Goal: Information Seeking & Learning: Learn about a topic

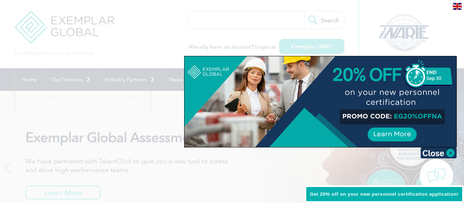
click at [333, 152] on div at bounding box center [232, 101] width 464 height 203
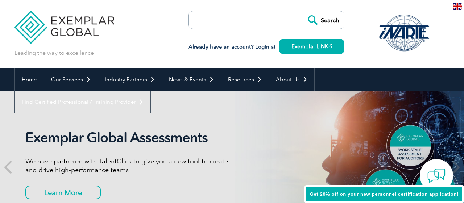
click at [455, 7] on img at bounding box center [456, 6] width 9 height 7
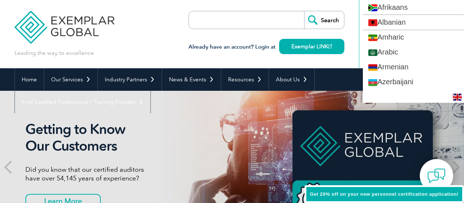
scroll to position [19, 0]
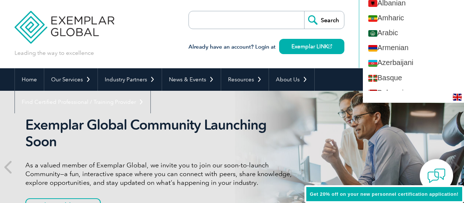
click at [408, 95] on div "en" at bounding box center [413, 97] width 101 height 12
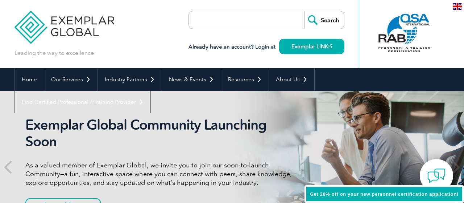
click at [408, 95] on div "Exemplar Global Community Launching Soon As a valued member of Exemplar Global,…" at bounding box center [231, 167] width 435 height 152
click at [455, 9] on img at bounding box center [456, 6] width 9 height 7
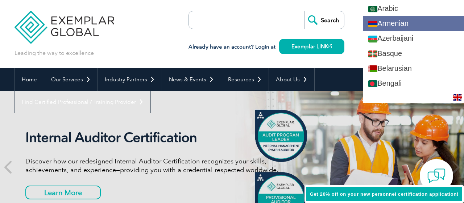
scroll to position [53, 0]
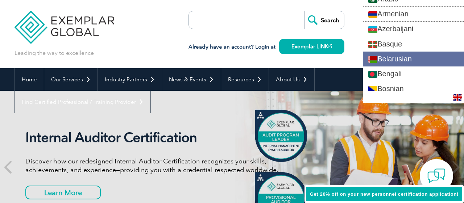
drag, startPoint x: 421, startPoint y: 29, endPoint x: 416, endPoint y: 57, distance: 28.7
click at [419, 54] on div "Afrikaans Albanian Amharic Arabic Armenian Azerbaijani Basque Belarusian Bengal…" at bounding box center [413, 45] width 101 height 91
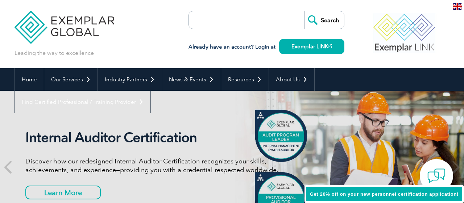
click at [452, 5] on div "en" at bounding box center [456, 6] width 13 height 12
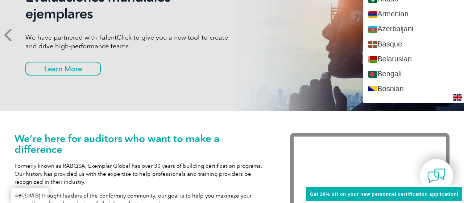
scroll to position [124, 0]
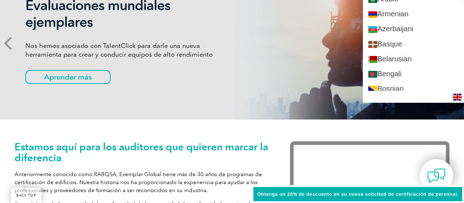
click at [0, 110] on span at bounding box center [9, 43] width 18 height 152
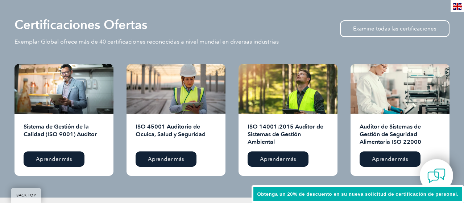
scroll to position [729, 0]
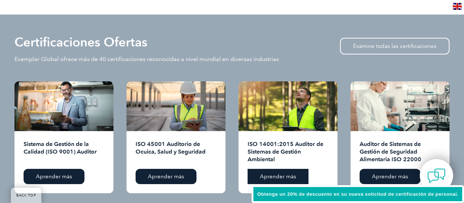
click at [287, 172] on link "Aprender más" at bounding box center [277, 175] width 61 height 15
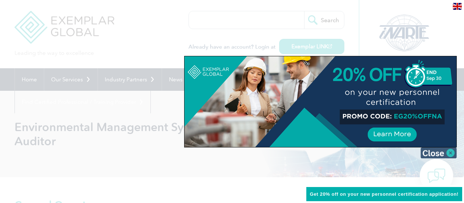
click at [438, 156] on img at bounding box center [438, 152] width 36 height 11
